Goal: Task Accomplishment & Management: Manage account settings

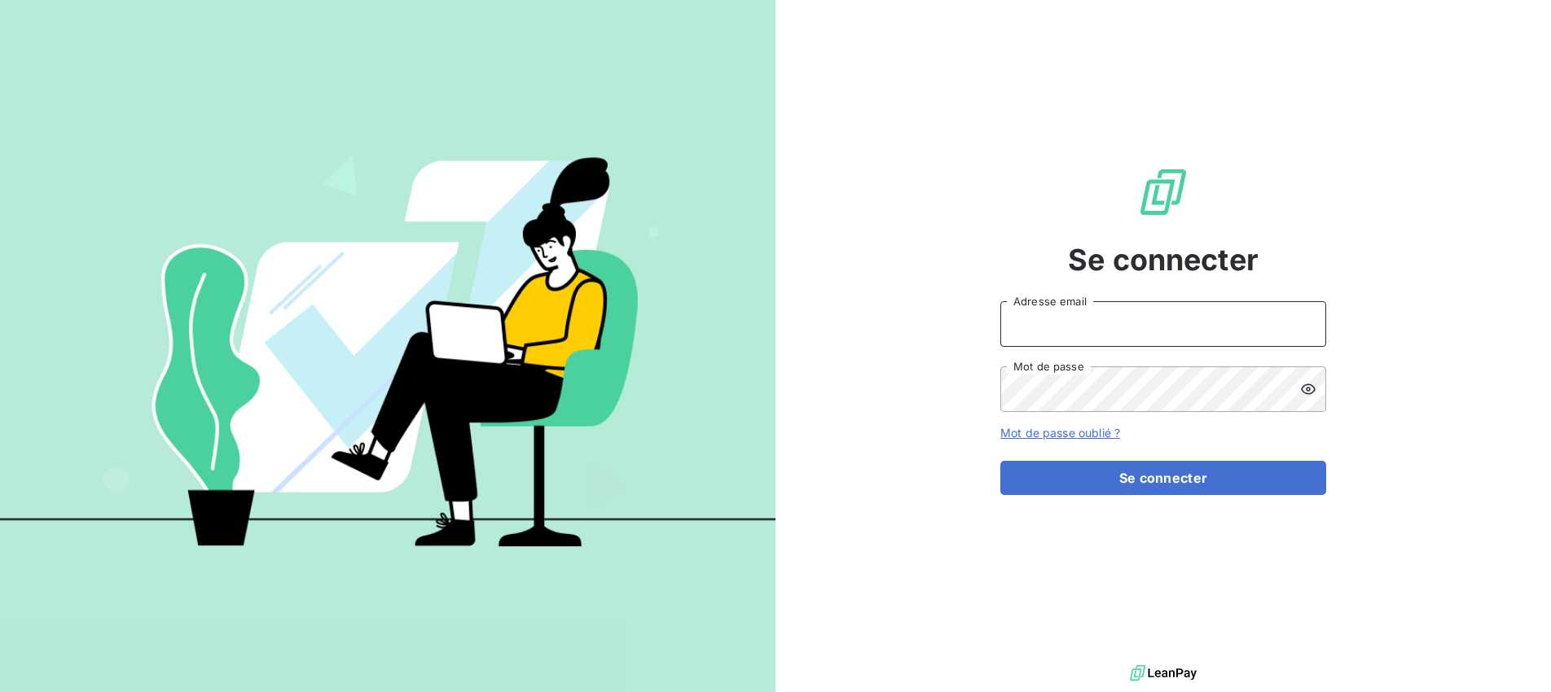
click at [1050, 323] on input "Adresse email" at bounding box center [1163, 324] width 326 height 46
type input "[DOMAIN_NAME][EMAIL_ADDRESS][DOMAIN_NAME]"
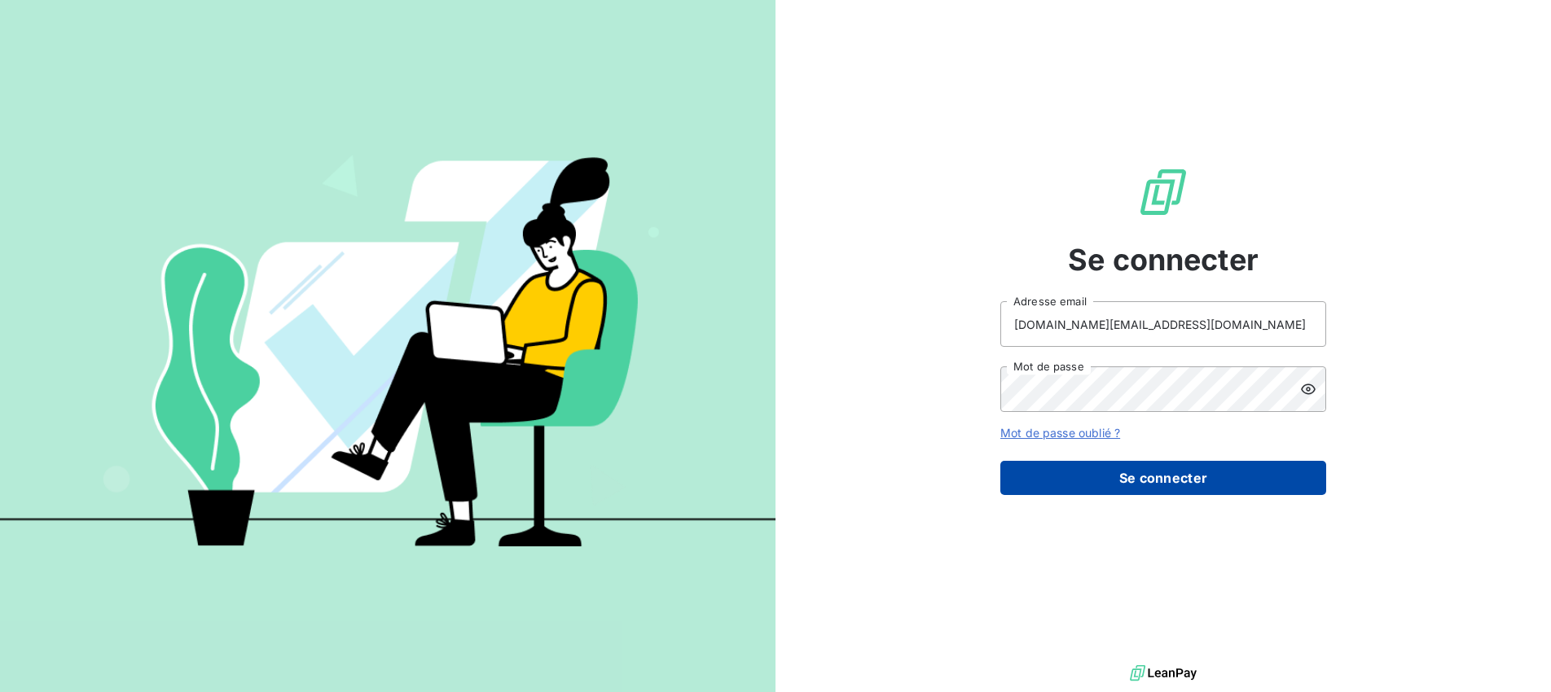
click at [1165, 478] on button "Se connecter" at bounding box center [1163, 478] width 326 height 34
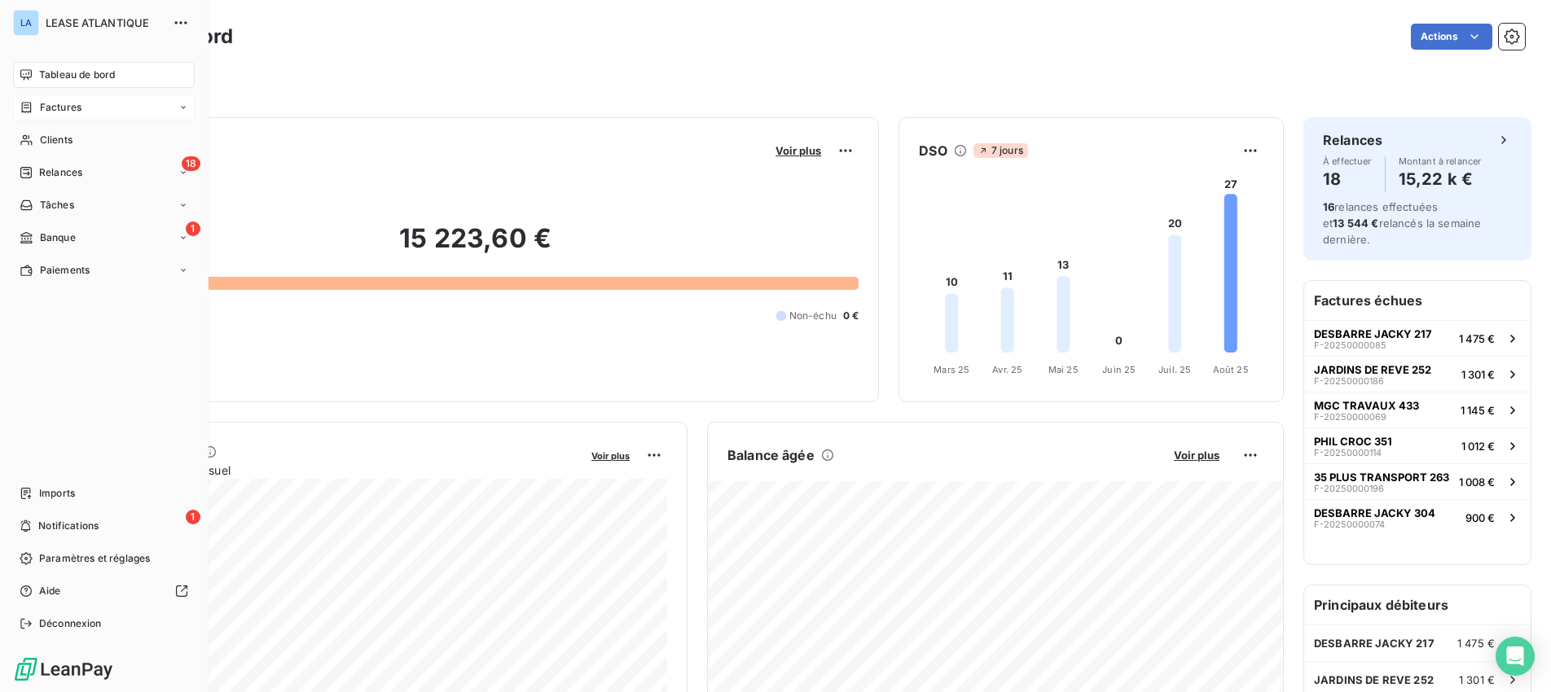
click at [50, 106] on span "Factures" at bounding box center [61, 107] width 42 height 15
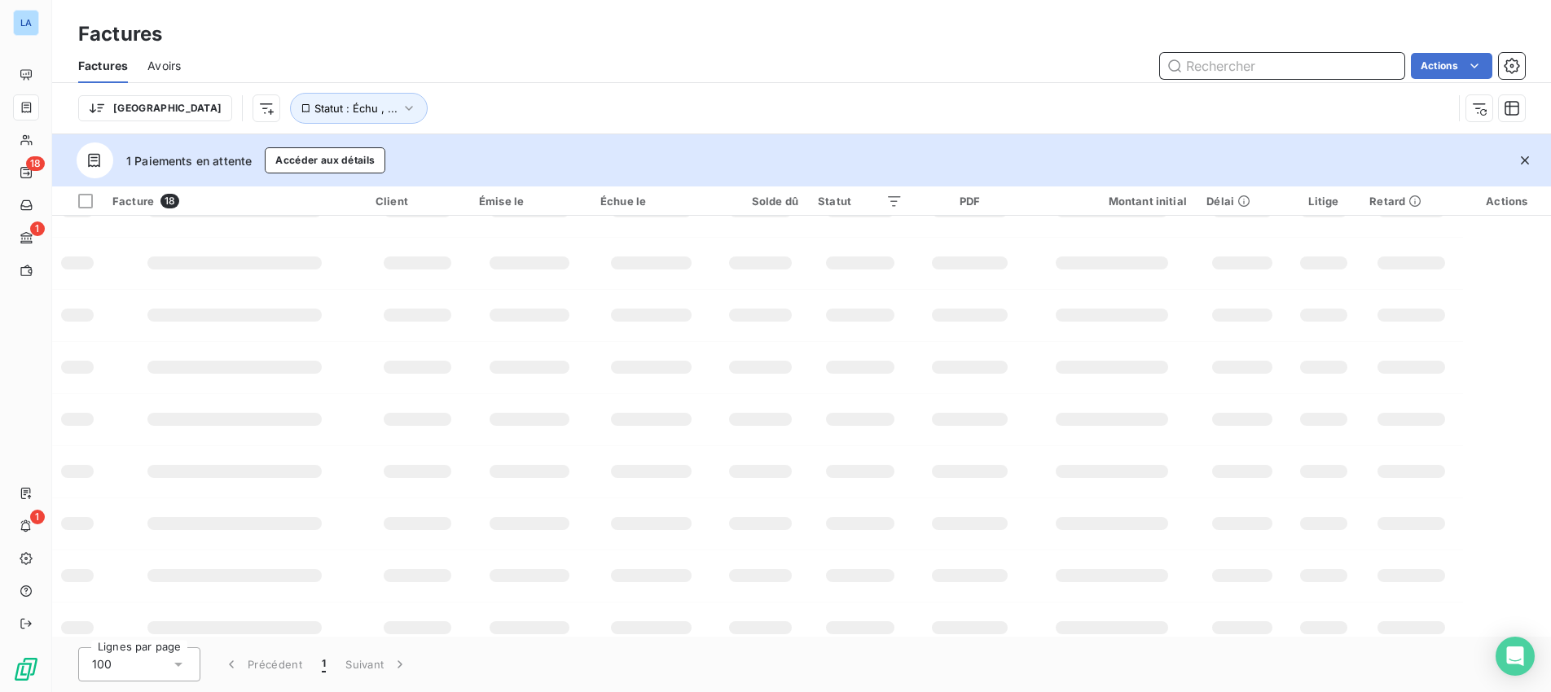
scroll to position [83, 0]
